Goal: Task Accomplishment & Management: Use online tool/utility

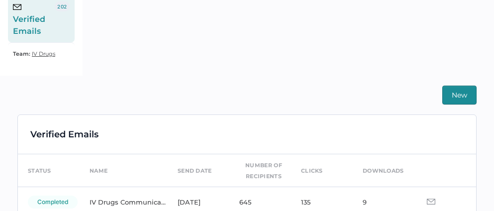
scroll to position [232, 0]
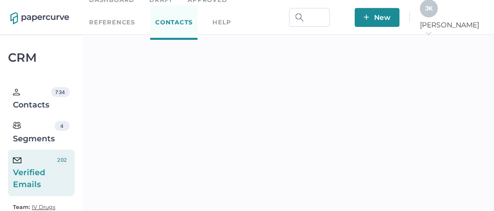
click at [433, 12] on span "J K" at bounding box center [429, 7] width 7 height 7
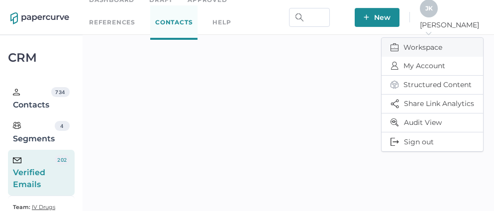
click at [426, 42] on span "Workspace" at bounding box center [433, 47] width 84 height 19
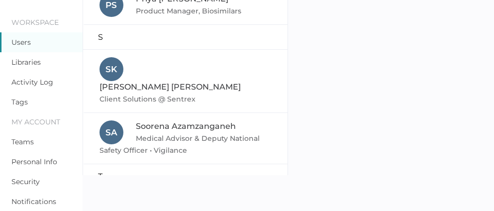
scroll to position [36, 0]
click at [25, 83] on link "Activity Log" at bounding box center [32, 81] width 42 height 9
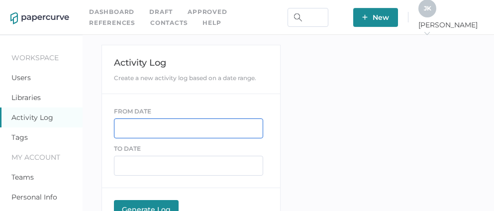
click at [152, 124] on input "text" at bounding box center [188, 128] width 149 height 20
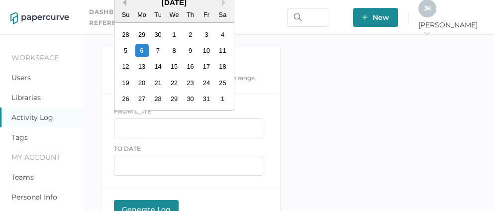
click at [123, 2] on button "Previous Month" at bounding box center [122, 2] width 7 height 7
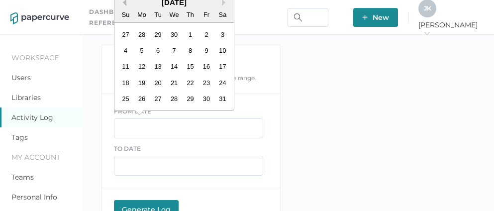
click at [123, 2] on button "Previous Month" at bounding box center [122, 2] width 7 height 7
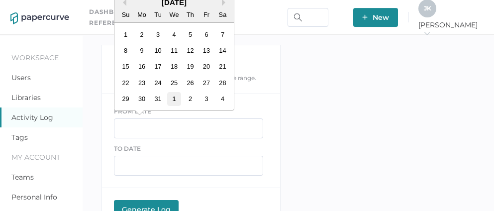
click at [172, 98] on div "1" at bounding box center [173, 98] width 13 height 13
type input "01/01/2025"
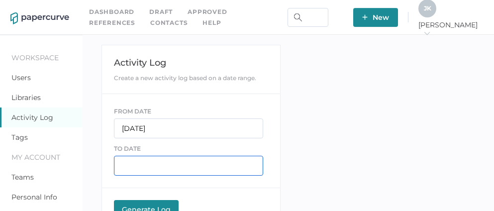
click at [143, 166] on input "text" at bounding box center [188, 166] width 149 height 20
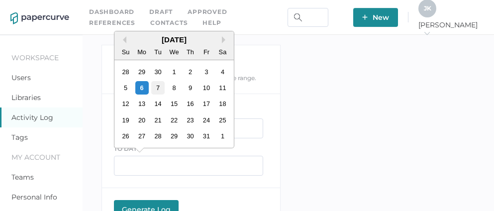
click at [157, 87] on div "7" at bounding box center [157, 87] width 13 height 13
type input "10/07/2025"
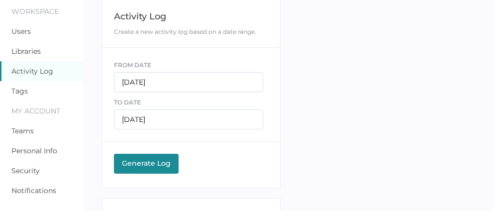
scroll to position [93, 0]
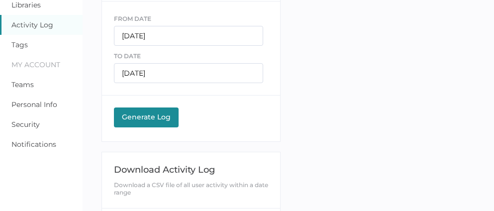
click at [143, 121] on button "Generate Log Processing" at bounding box center [146, 118] width 65 height 20
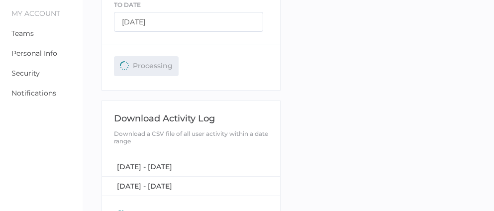
scroll to position [152, 0]
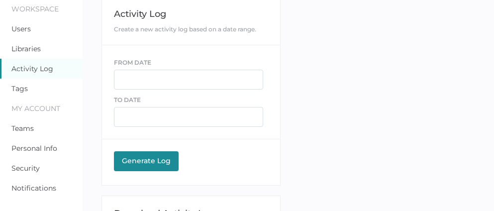
scroll to position [1, 0]
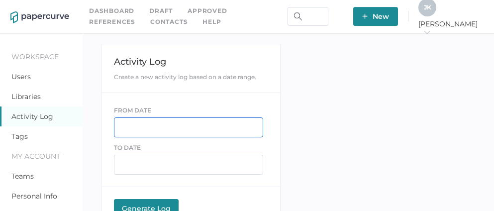
click at [140, 126] on input "text" at bounding box center [188, 127] width 149 height 20
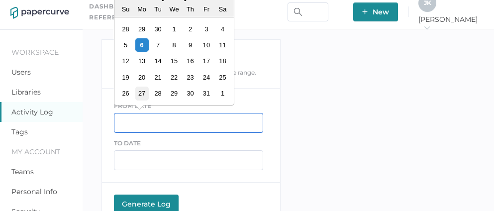
scroll to position [0, 0]
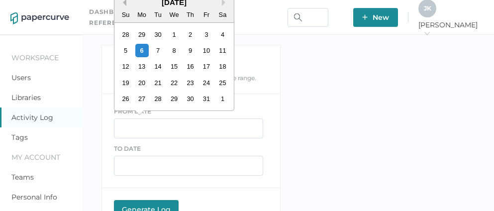
click at [125, 3] on button "Previous Month" at bounding box center [122, 2] width 7 height 7
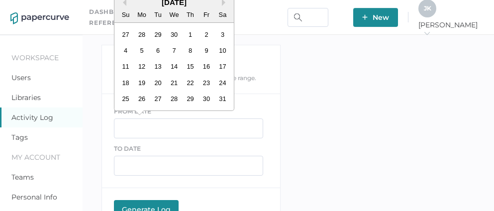
click at [331, 66] on div "Workspace Users Libraries Activity Log Tags My Account Teams Personal Info Secu…" at bounding box center [247, 209] width 494 height 349
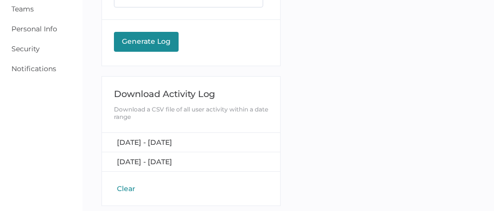
scroll to position [171, 0]
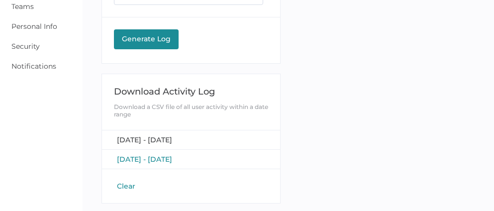
click at [158, 156] on span "January 1, 2021 - October 3, 2025" at bounding box center [144, 159] width 55 height 9
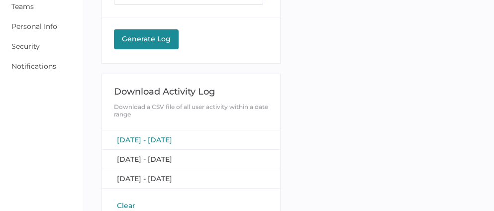
click at [172, 139] on span "January 1, 2025 - October 7, 2025" at bounding box center [144, 139] width 55 height 9
click at [172, 138] on span "January 1, 2025 - October 7, 2025" at bounding box center [144, 139] width 55 height 9
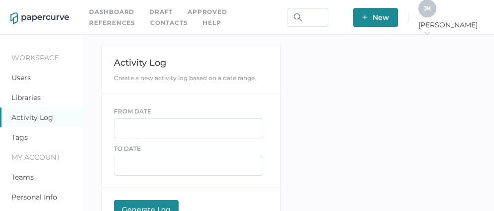
click at [150, 25] on link "Contacts" at bounding box center [168, 22] width 37 height 11
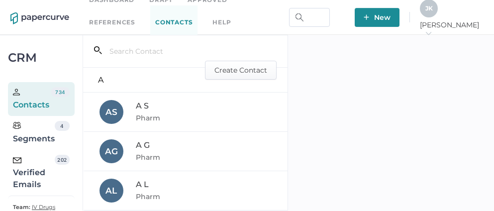
click at [40, 179] on div "Verified Emails" at bounding box center [34, 173] width 42 height 36
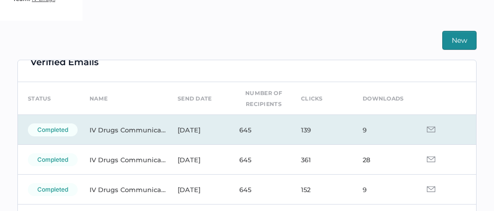
scroll to position [19, 0]
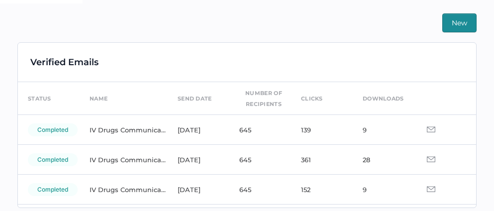
scroll to position [232, 0]
